Goal: Information Seeking & Learning: Learn about a topic

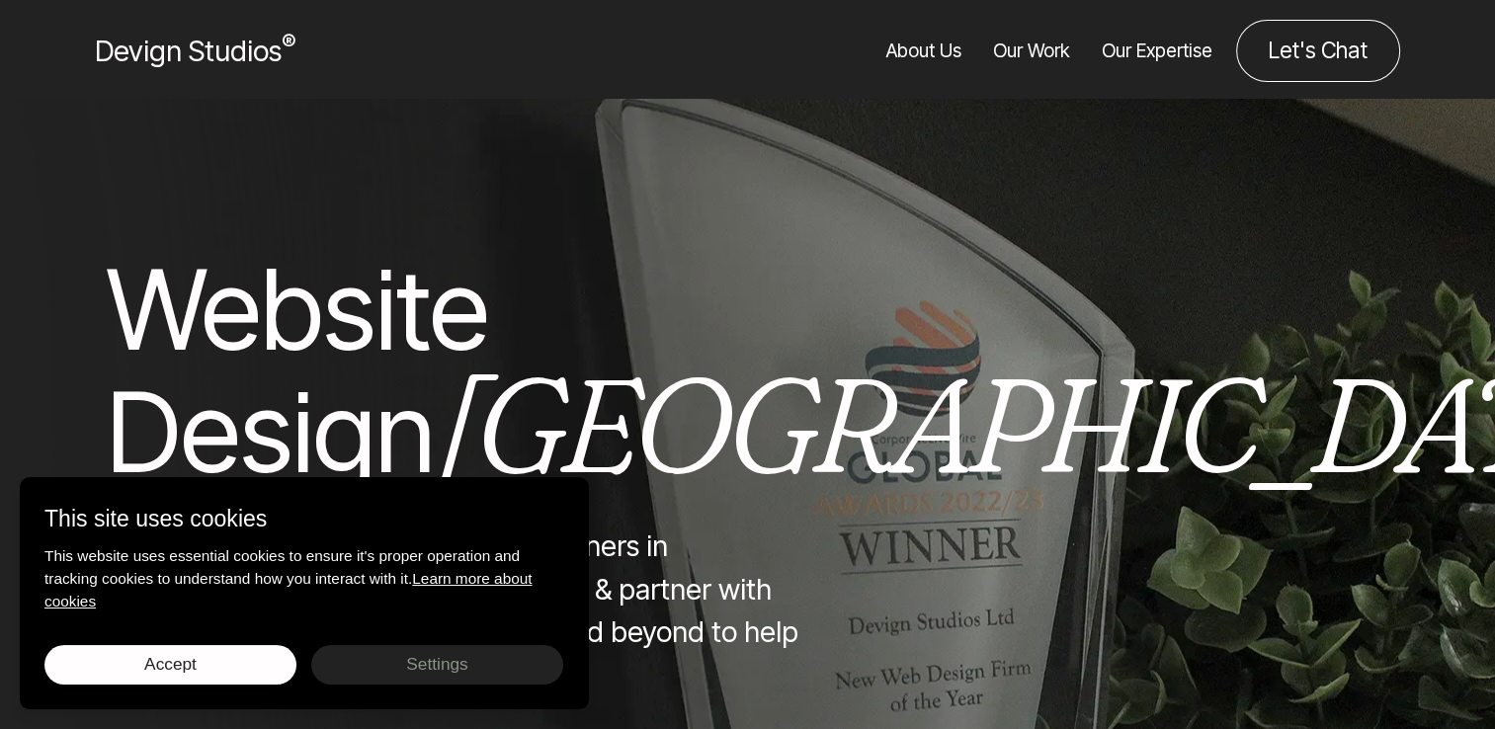
click at [1039, 56] on link "Our Work" at bounding box center [1031, 51] width 77 height 62
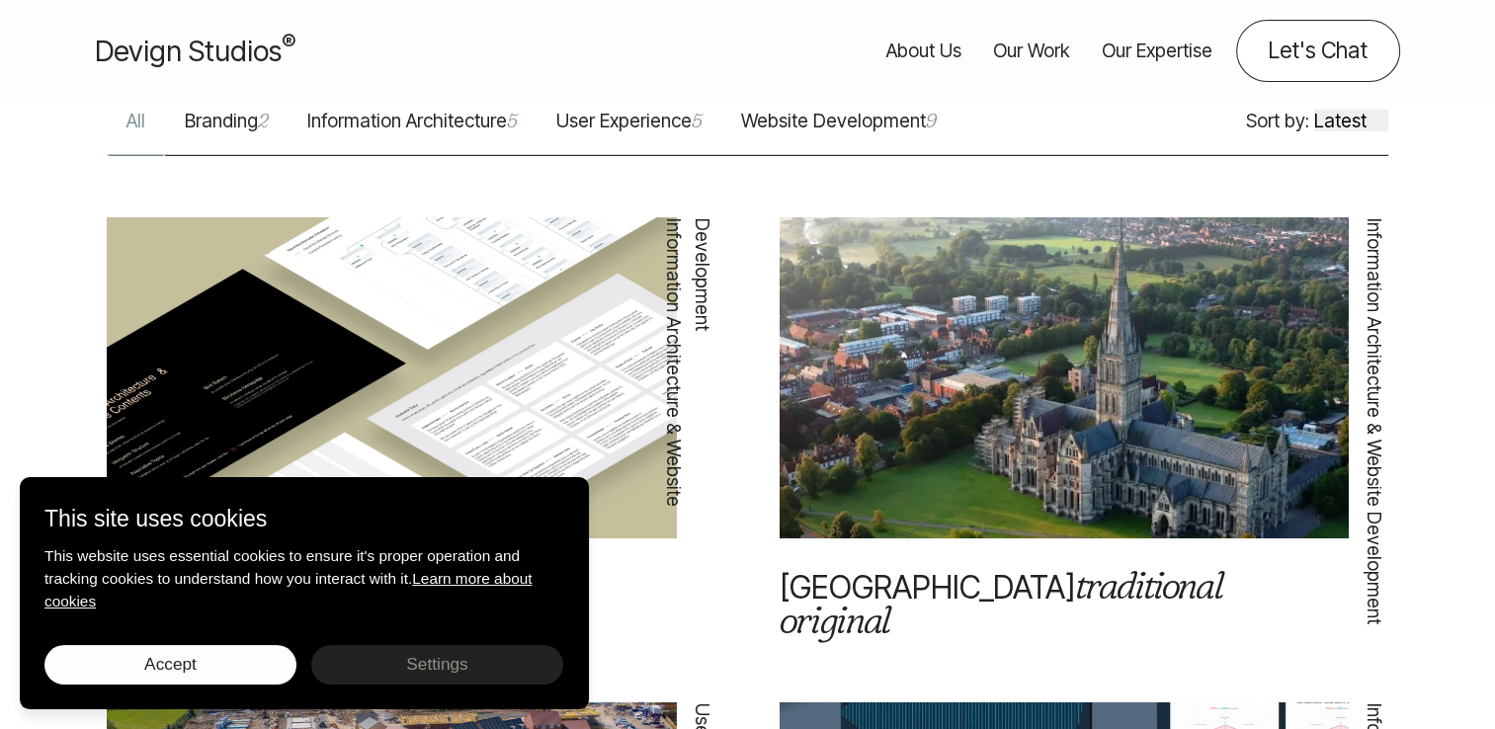
scroll to position [500, 0]
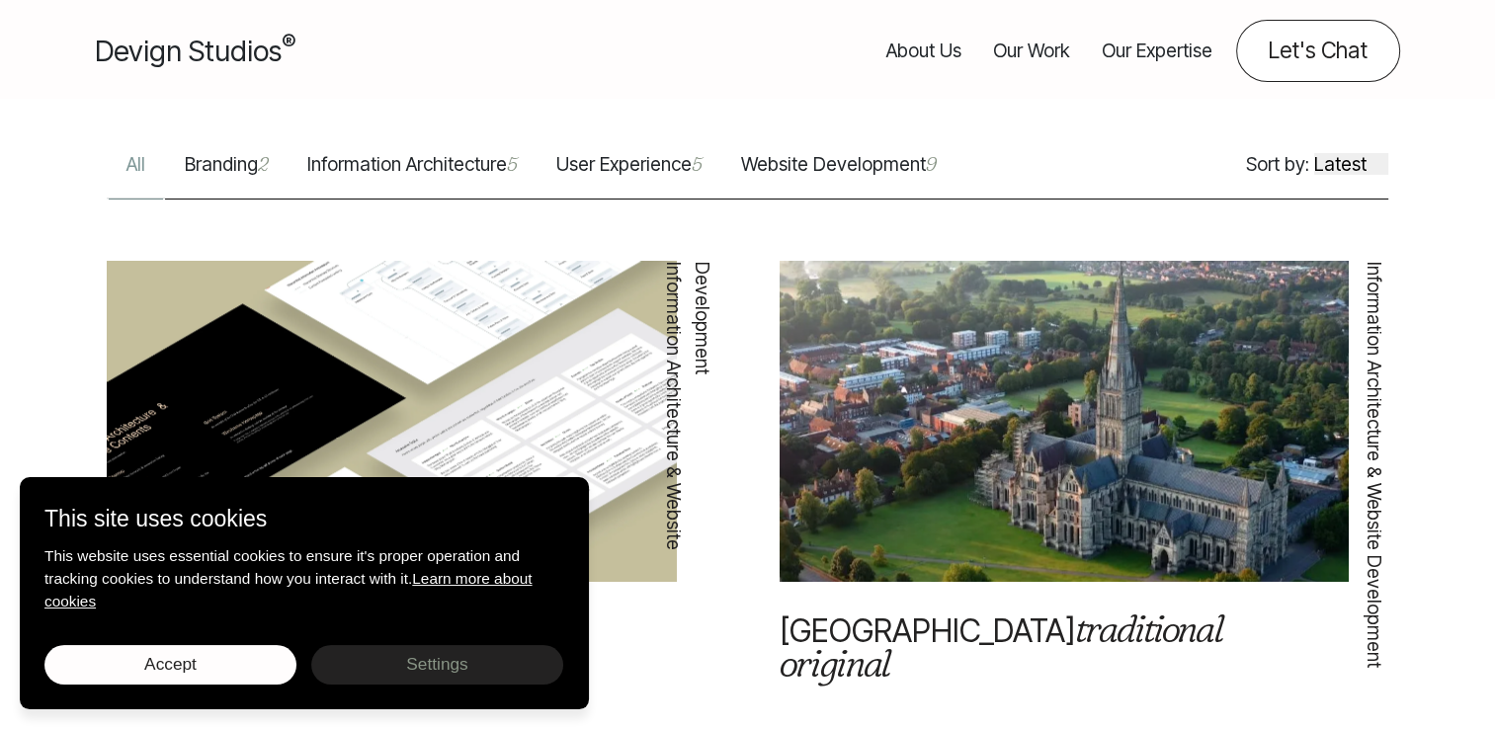
click at [909, 153] on link "Website Development 9" at bounding box center [838, 174] width 234 height 48
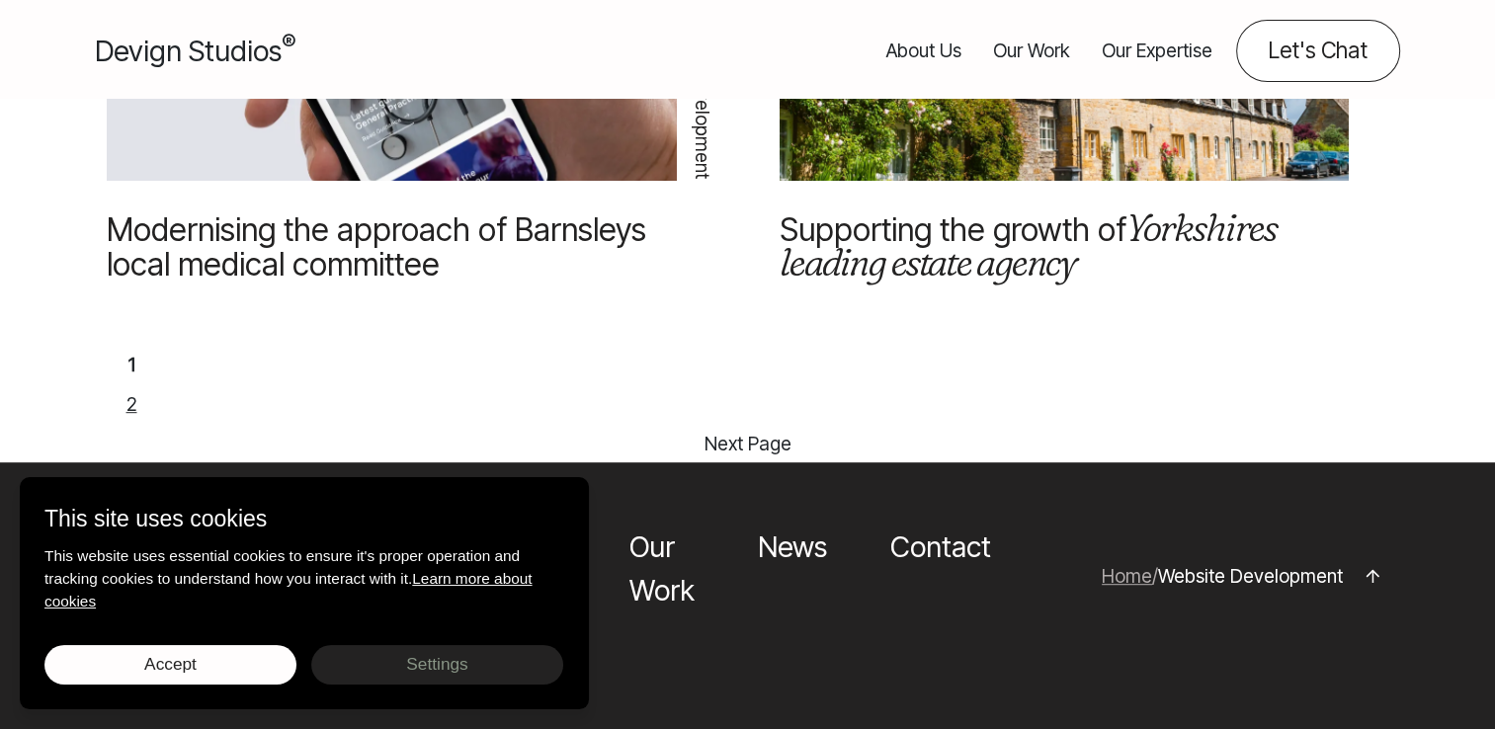
scroll to position [2429, 0]
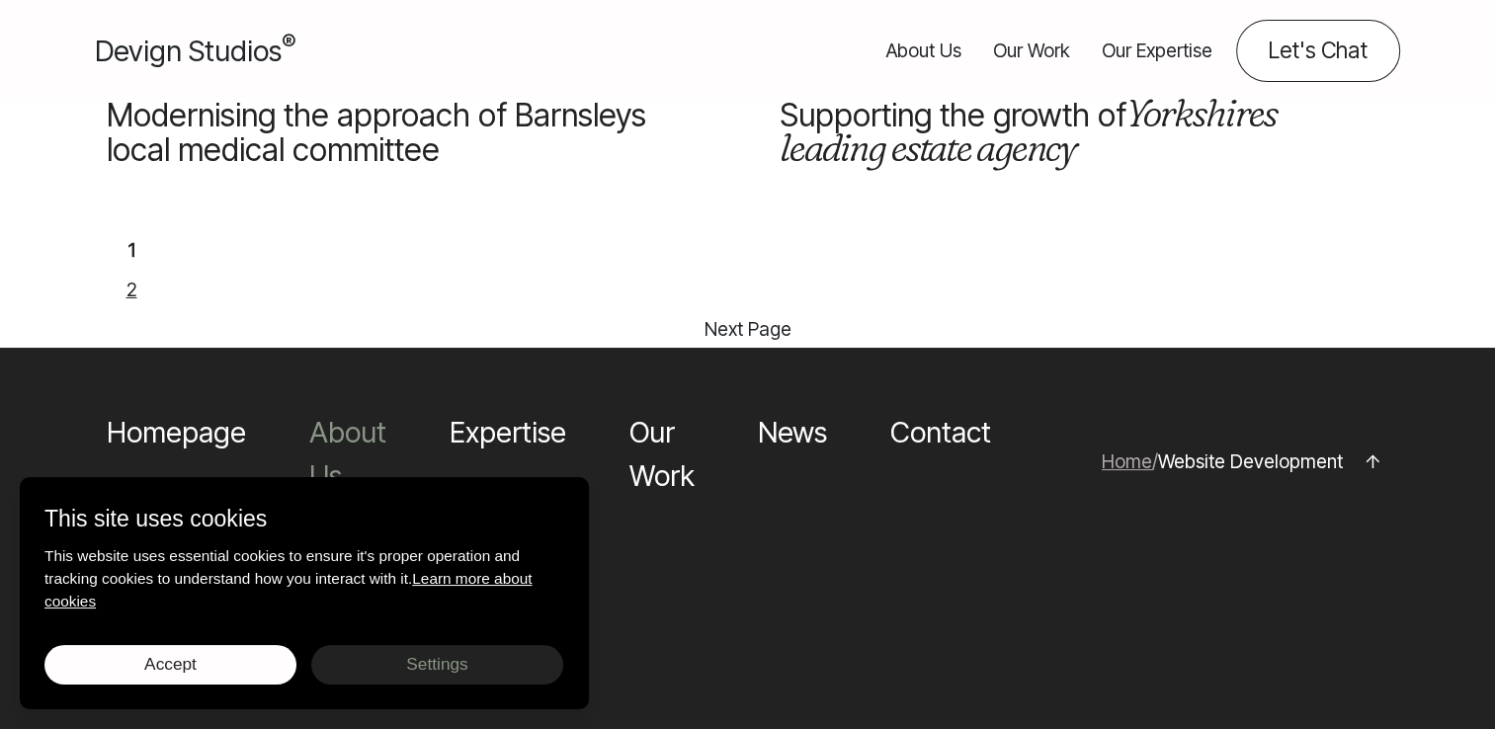
click at [360, 415] on link "About Us" at bounding box center [347, 453] width 77 height 77
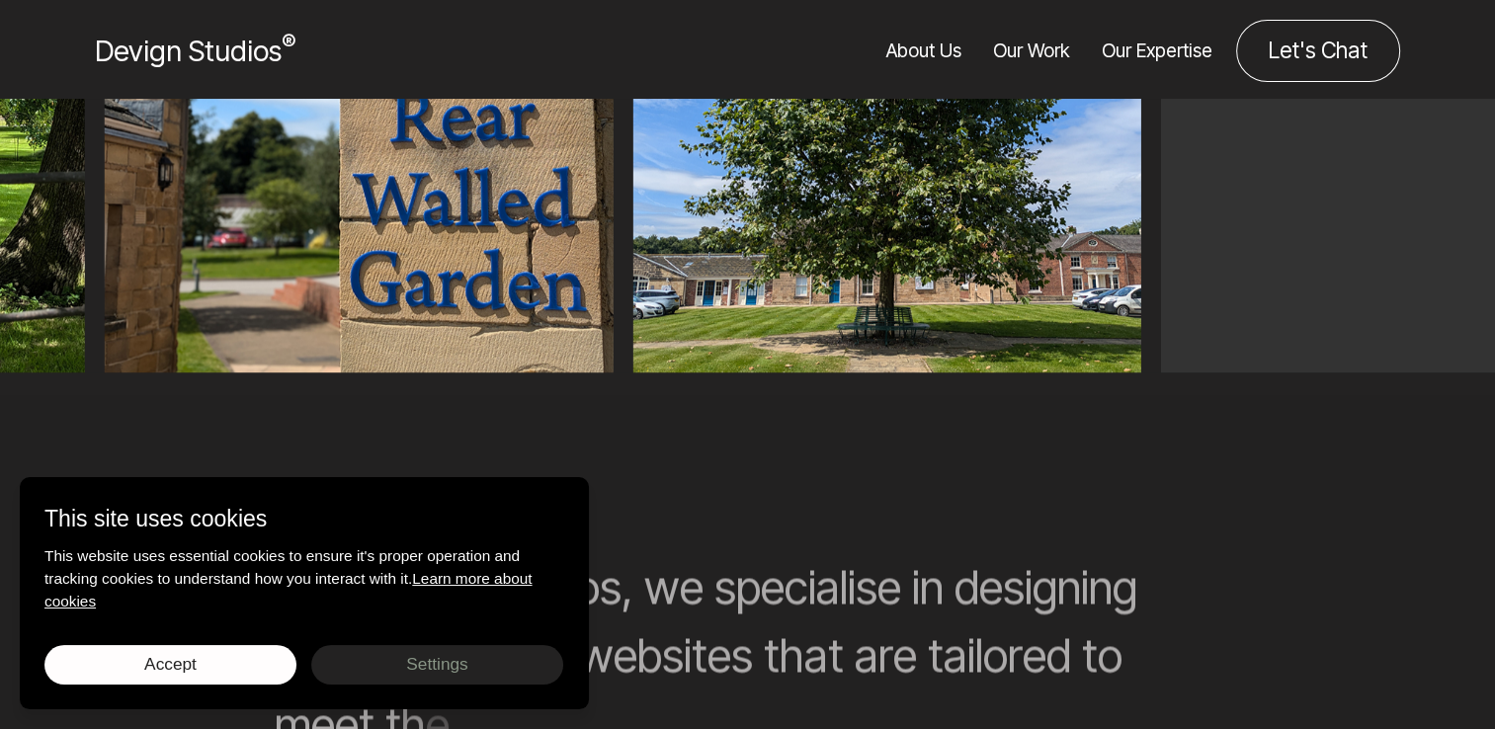
scroll to position [1074, 0]
